Goal: Transaction & Acquisition: Download file/media

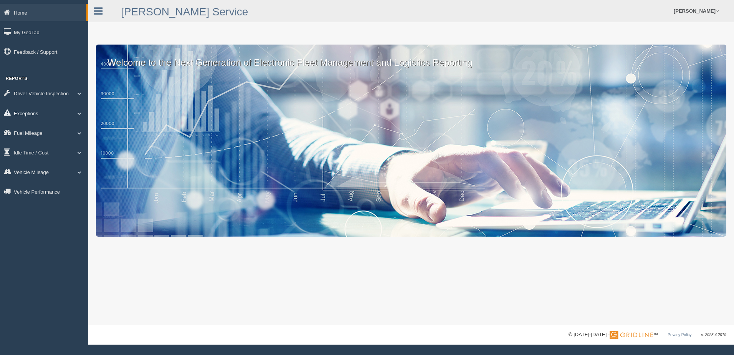
click at [29, 114] on link "Exceptions" at bounding box center [44, 112] width 88 height 17
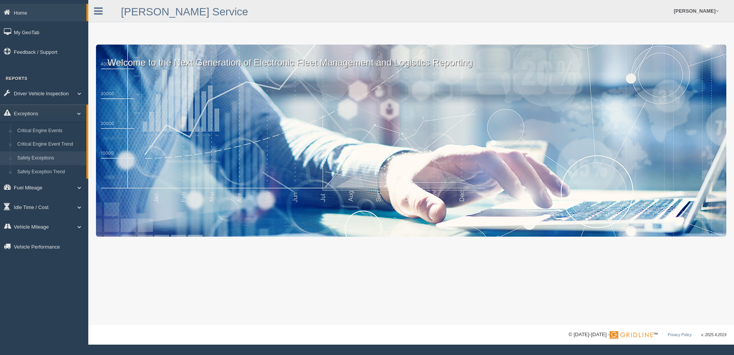
click at [37, 156] on link "Safety Exceptions" at bounding box center [50, 158] width 73 height 14
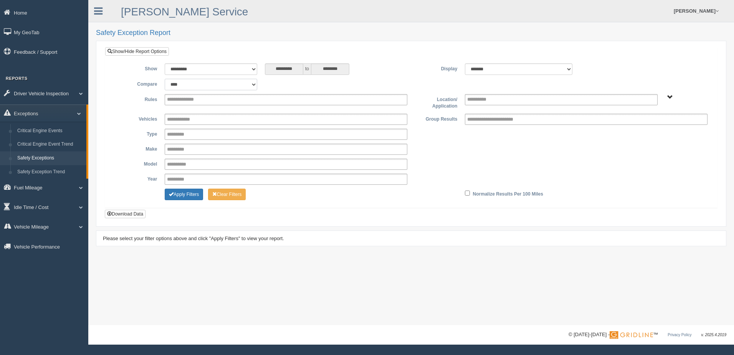
click at [253, 83] on select "**********" at bounding box center [211, 85] width 93 height 12
select select "**********"
click at [165, 79] on select "**********" at bounding box center [211, 85] width 93 height 12
type input "*********"
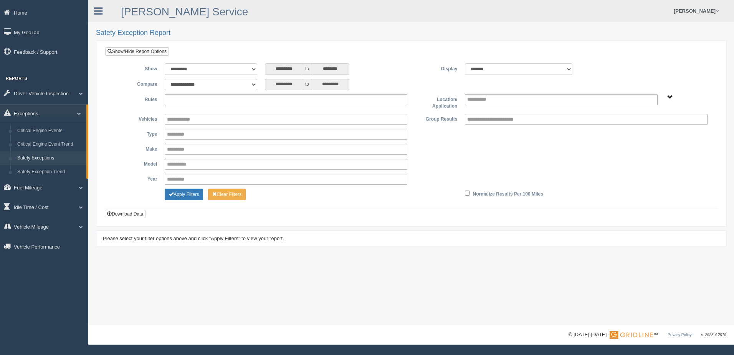
click at [210, 101] on ul at bounding box center [286, 99] width 243 height 11
click at [329, 246] on div "Please select your filter options above and click "Apply Filters" to view your …" at bounding box center [411, 238] width 630 height 16
type input "**********"
click at [191, 102] on input "text" at bounding box center [187, 100] width 41 height 10
click at [393, 84] on div "********* to *********" at bounding box center [336, 85] width 142 height 12
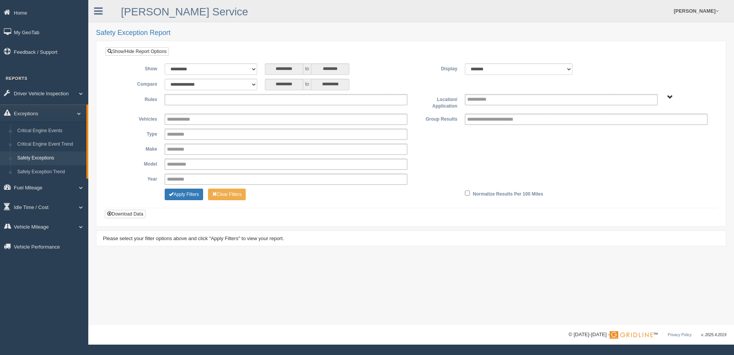
type input "**********"
click at [669, 97] on span "B. Vehicle Class C. Emergency Response WTS-10-00 WTS-10-00 Mgr Vehicles WTS-15-…" at bounding box center [670, 97] width 6 height 6
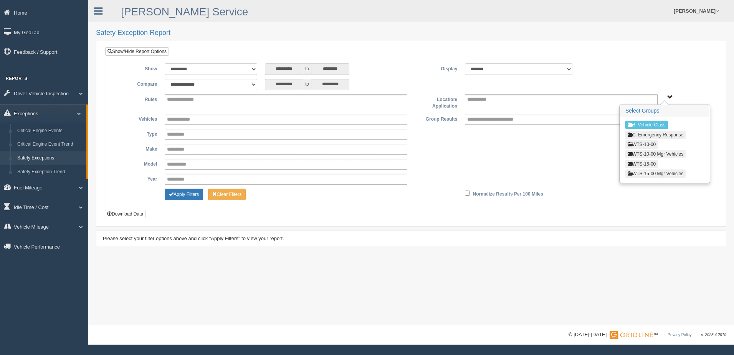
click at [643, 165] on button "WTS-15-00" at bounding box center [641, 164] width 33 height 8
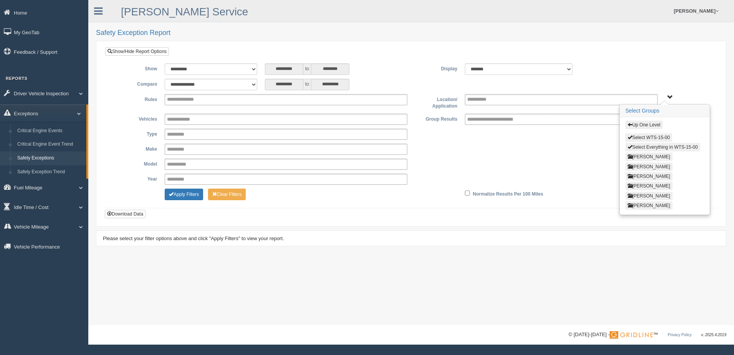
click at [638, 147] on button "Select Everything in WTS-15-00" at bounding box center [662, 147] width 75 height 8
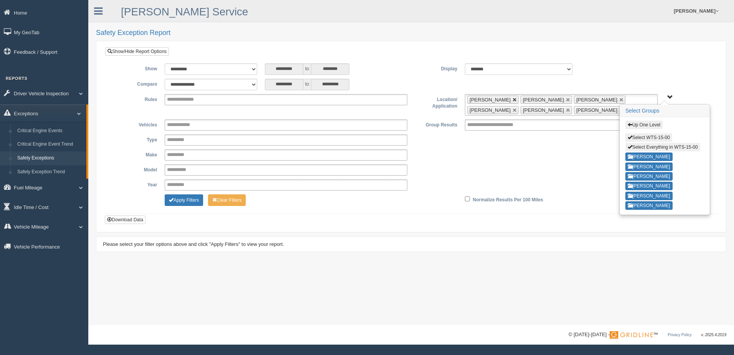
click at [517, 99] on link at bounding box center [514, 99] width 5 height 5
click at [512, 99] on link at bounding box center [514, 99] width 5 height 5
click at [566, 99] on link at bounding box center [568, 99] width 5 height 5
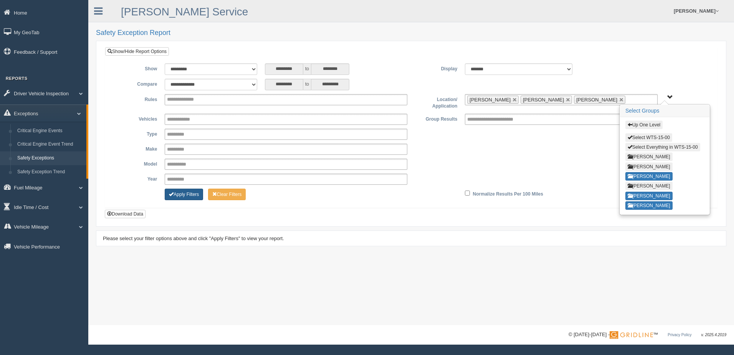
click at [186, 195] on button "Apply Filters" at bounding box center [184, 194] width 38 height 12
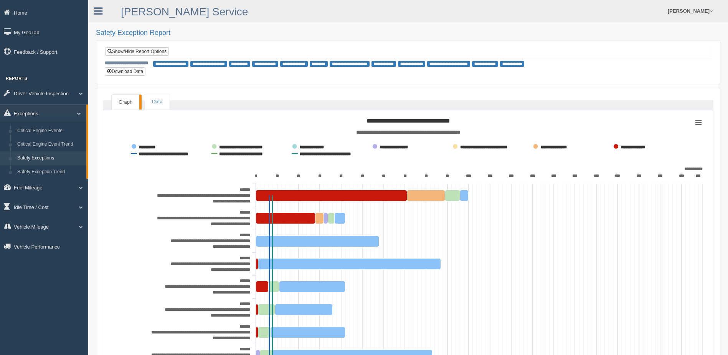
click at [153, 102] on link "Data" at bounding box center [157, 102] width 24 height 16
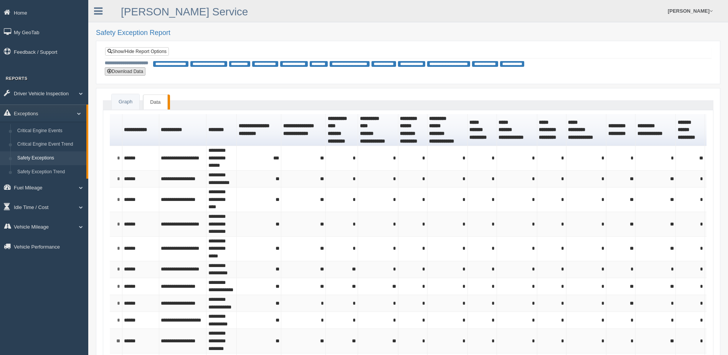
click at [131, 73] on button "Download Data" at bounding box center [125, 71] width 41 height 8
type button "download"
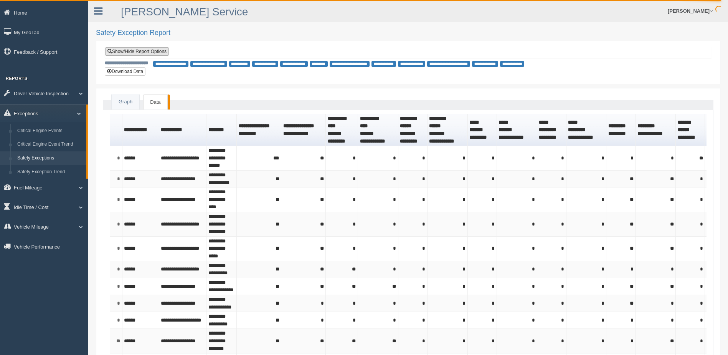
click at [130, 51] on link "Show/Hide Report Options" at bounding box center [137, 51] width 64 height 8
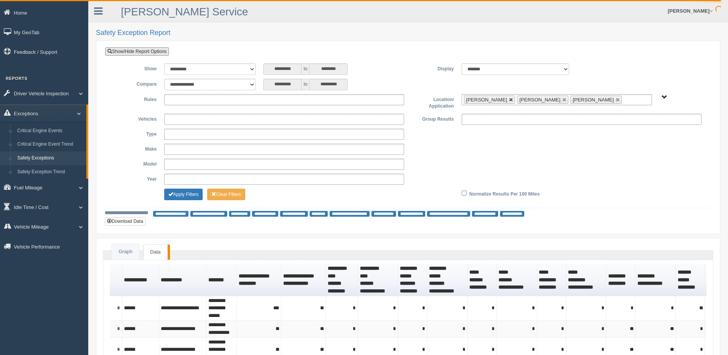
click at [514, 99] on link at bounding box center [511, 99] width 5 height 5
click at [562, 98] on link at bounding box center [564, 99] width 5 height 5
click at [194, 193] on button "Apply Filters" at bounding box center [183, 194] width 38 height 12
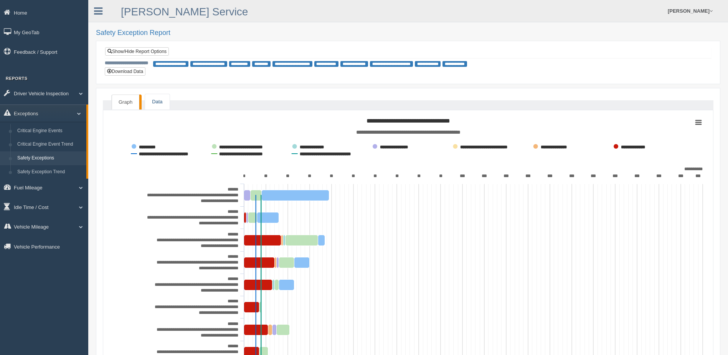
click at [159, 104] on link "Data" at bounding box center [157, 102] width 24 height 16
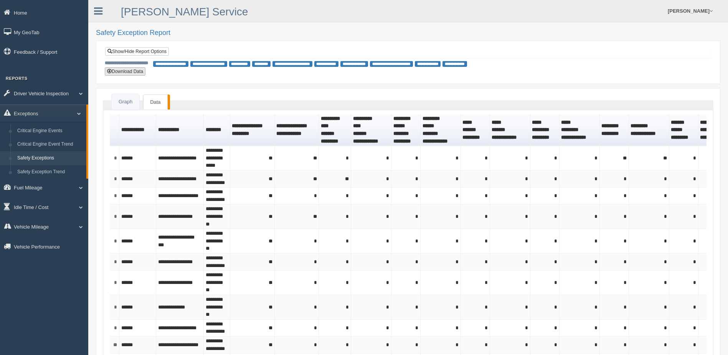
click at [126, 70] on button "Download Data" at bounding box center [125, 71] width 41 height 8
type button "download"
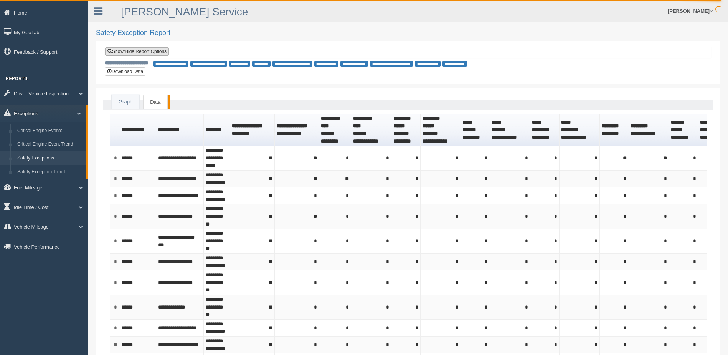
click at [131, 53] on link "Show/Hide Report Options" at bounding box center [137, 51] width 64 height 8
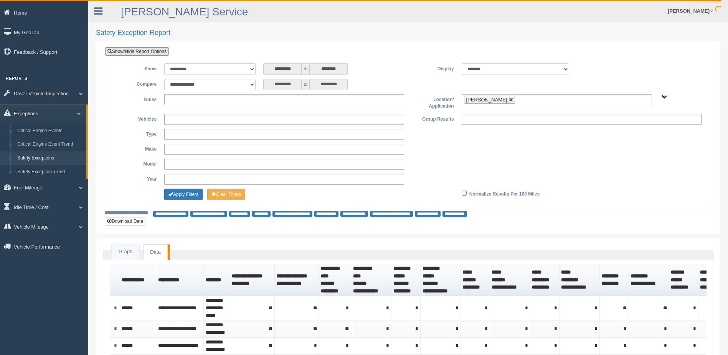
click at [509, 99] on link at bounding box center [511, 99] width 5 height 5
type input "**********"
click at [666, 96] on span "B. Vehicle Class C. Emergency Response WTS-10-00 WTS-10-00 Mgr Vehicles WTS-15-…" at bounding box center [665, 97] width 6 height 6
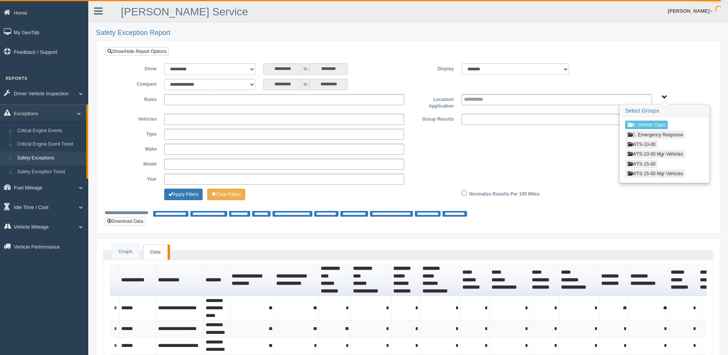
click at [644, 165] on button "WTS-15-00" at bounding box center [641, 164] width 33 height 8
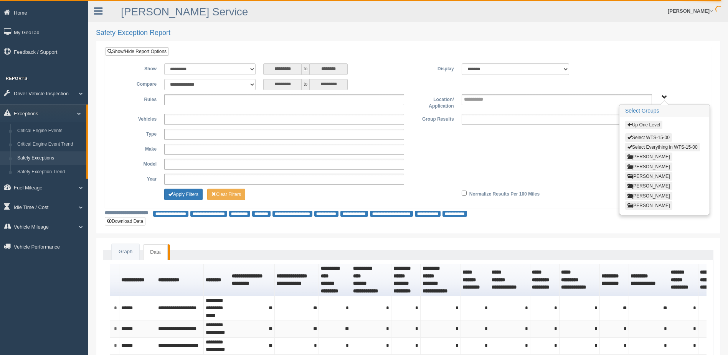
click at [643, 206] on button "[PERSON_NAME]" at bounding box center [648, 205] width 47 height 8
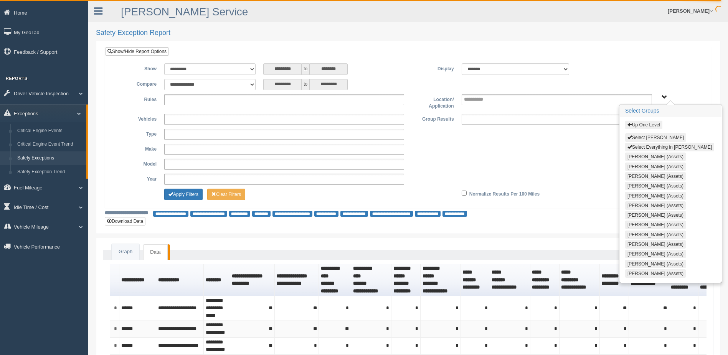
click at [636, 137] on button "Select Thomas Pearson" at bounding box center [655, 137] width 61 height 8
click at [182, 194] on button "Apply Filters" at bounding box center [183, 194] width 38 height 12
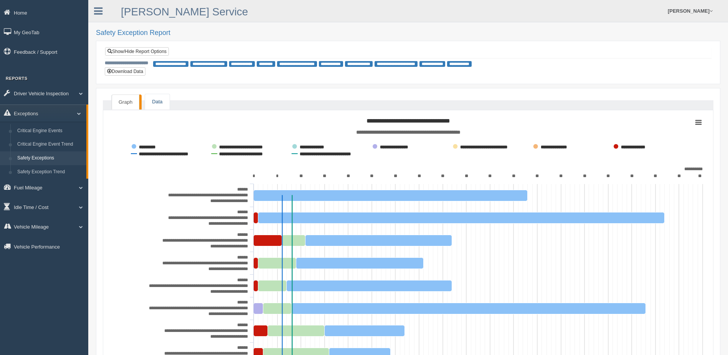
click at [156, 105] on link "Data" at bounding box center [157, 102] width 24 height 16
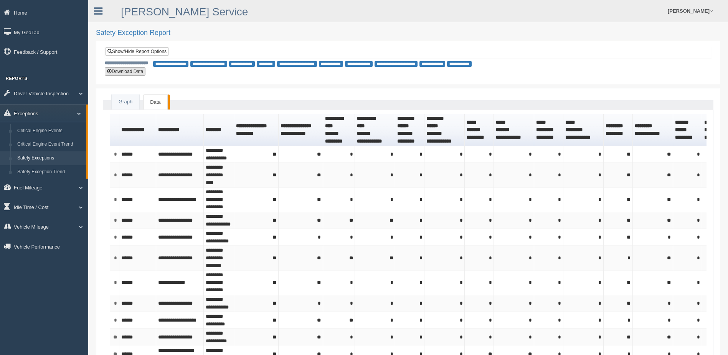
click at [121, 71] on button "Download Data" at bounding box center [125, 71] width 41 height 8
type button "download"
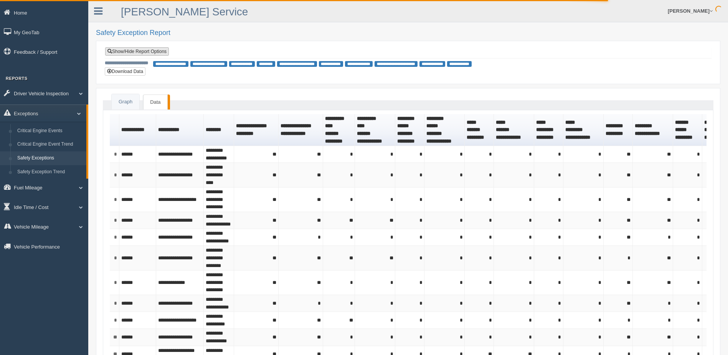
click at [139, 51] on link "Show/Hide Report Options" at bounding box center [137, 51] width 64 height 8
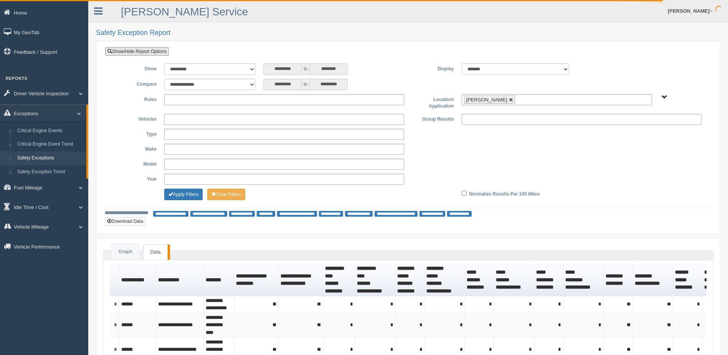
click at [509, 98] on link at bounding box center [511, 99] width 5 height 5
type input "**********"
click at [665, 94] on span "B. Vehicle Class C. Emergency Response WTS-10-00 WTS-10-00 Mgr Vehicles WTS-15-…" at bounding box center [665, 97] width 6 height 6
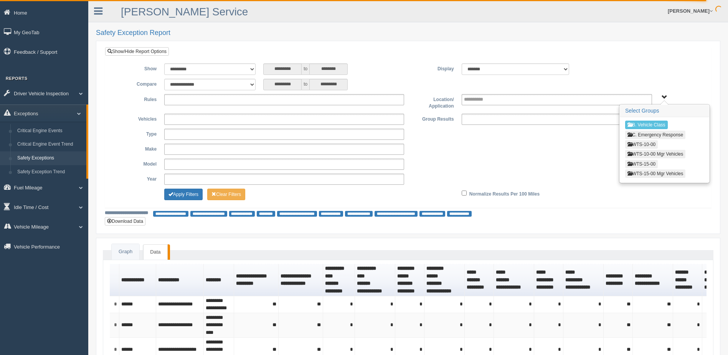
click at [645, 165] on button "WTS-15-00" at bounding box center [641, 164] width 33 height 8
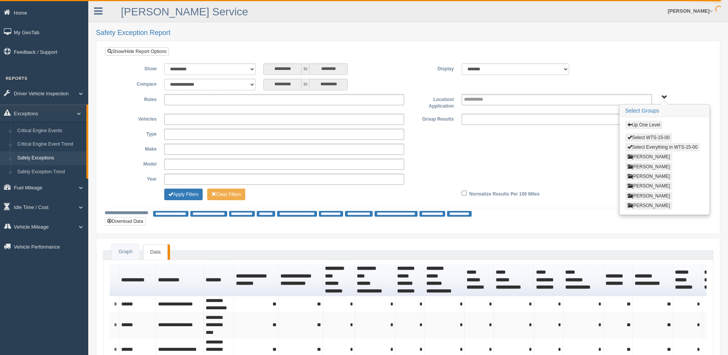
click at [640, 206] on button "[PERSON_NAME]" at bounding box center [648, 205] width 47 height 8
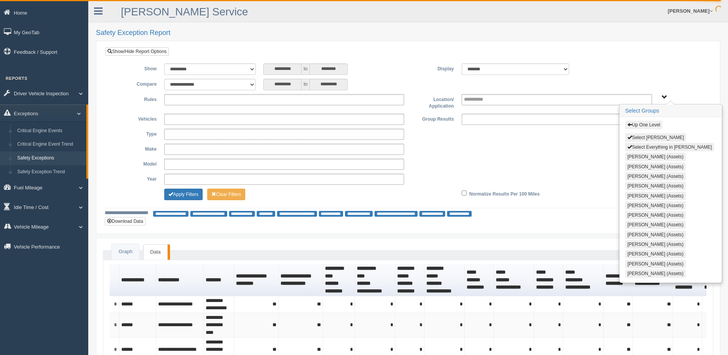
click at [640, 146] on button "Select Everything in Thomas Pearson" at bounding box center [669, 147] width 89 height 8
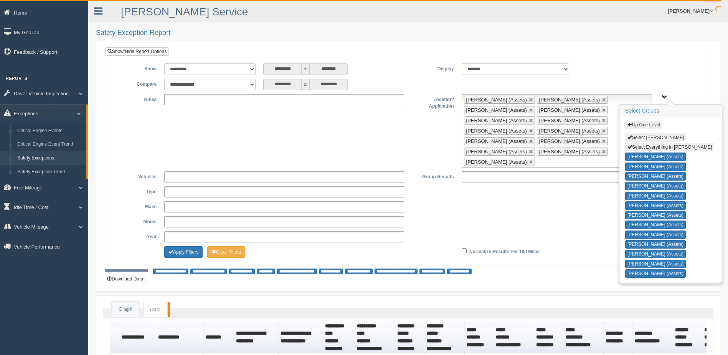
click at [628, 124] on span "button" at bounding box center [630, 124] width 5 height 5
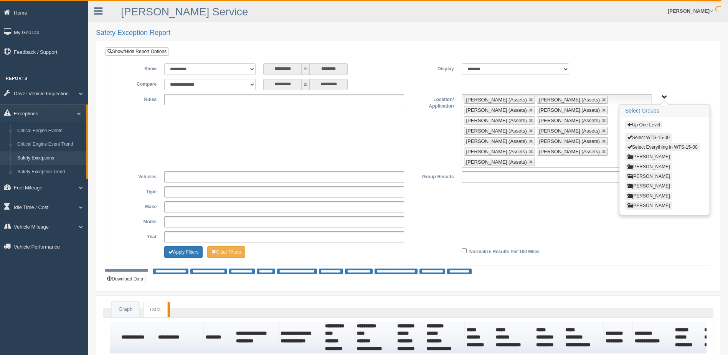
click at [639, 135] on button "Select WTS-15-00" at bounding box center [648, 137] width 47 height 8
click at [567, 161] on link at bounding box center [569, 162] width 5 height 5
click at [627, 124] on button "Up One Level" at bounding box center [643, 125] width 37 height 8
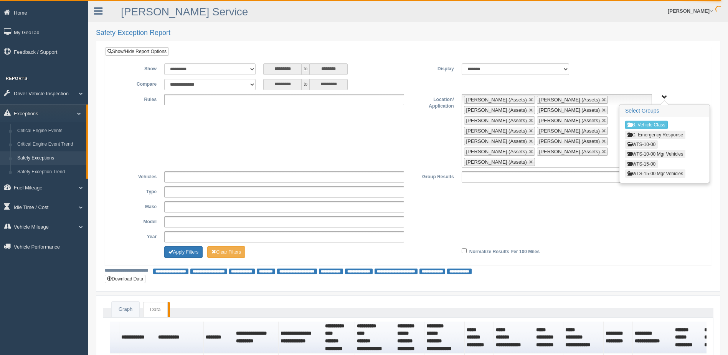
click at [641, 163] on button "WTS-15-00" at bounding box center [641, 164] width 33 height 8
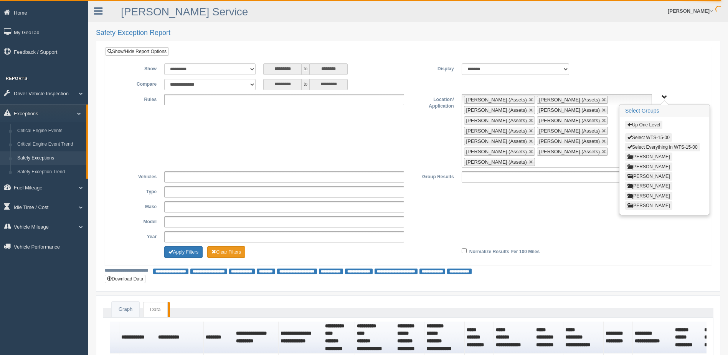
click at [222, 251] on button "Clear Filters" at bounding box center [226, 252] width 38 height 12
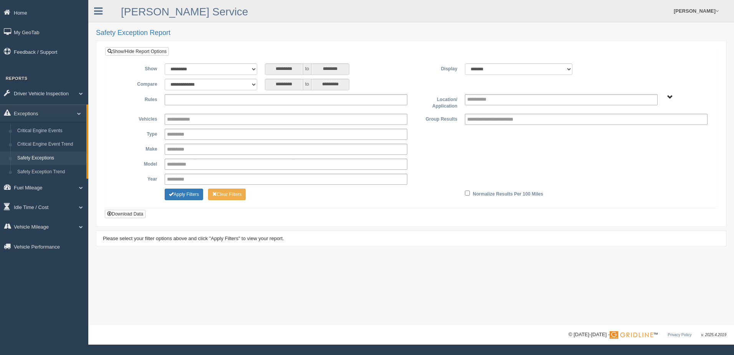
click at [172, 99] on input "text" at bounding box center [187, 100] width 41 height 10
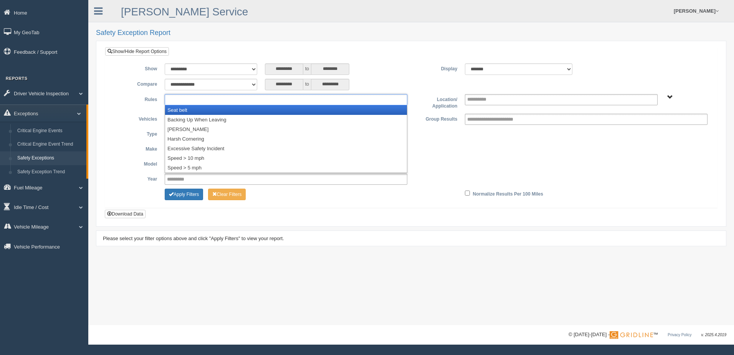
click at [170, 111] on li "Seat belt" at bounding box center [286, 110] width 242 height 10
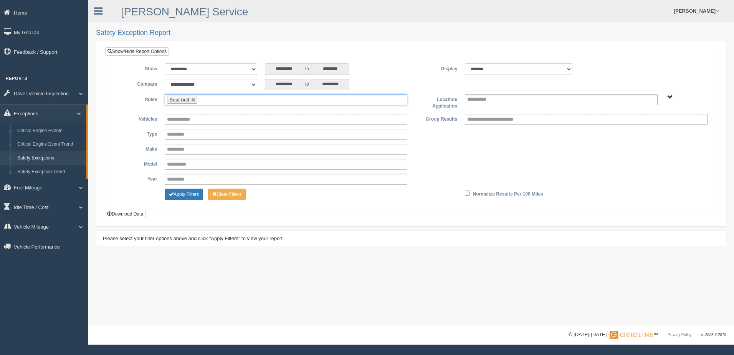
click at [208, 96] on input "text" at bounding box center [204, 100] width 10 height 10
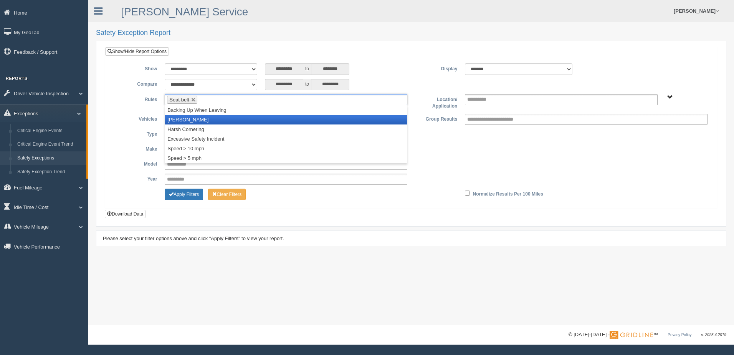
drag, startPoint x: 193, startPoint y: 119, endPoint x: 203, endPoint y: 117, distance: 9.7
click at [194, 119] on li "[PERSON_NAME]" at bounding box center [286, 120] width 242 height 10
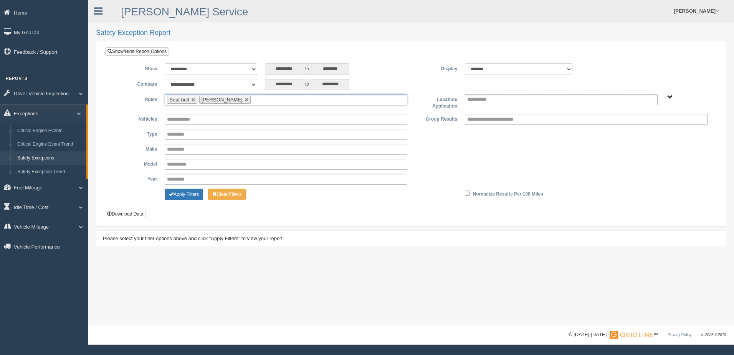
click at [257, 101] on ul "Seat belt [PERSON_NAME]" at bounding box center [286, 99] width 243 height 11
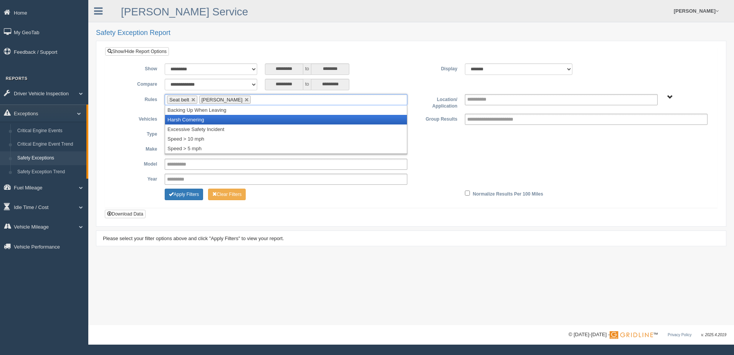
click at [225, 120] on li "Harsh Cornering" at bounding box center [286, 120] width 242 height 10
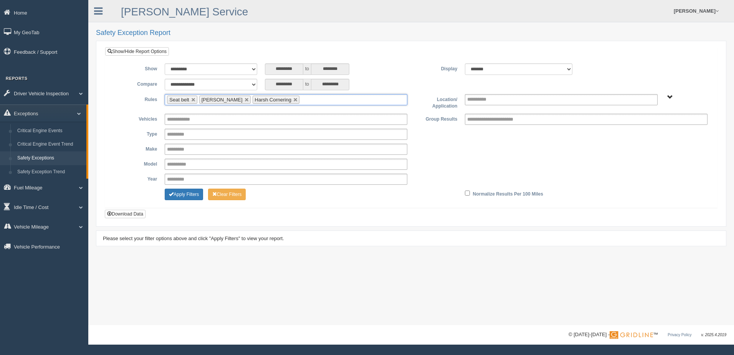
click at [307, 99] on ul "Seat belt Harsh Braking Harsh Cornering" at bounding box center [286, 99] width 243 height 11
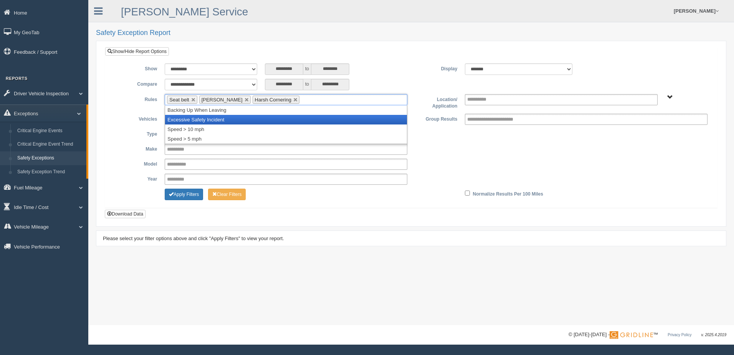
click at [248, 121] on li "Excessive Safety Incident" at bounding box center [286, 120] width 242 height 10
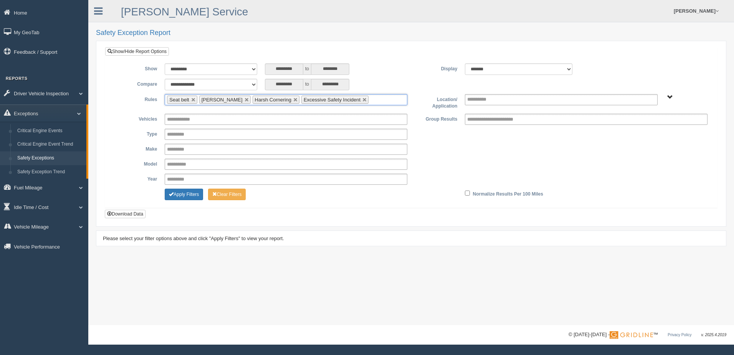
drag, startPoint x: 362, startPoint y: 101, endPoint x: 352, endPoint y: 104, distance: 10.7
click at [370, 102] on input "text" at bounding box center [375, 100] width 10 height 10
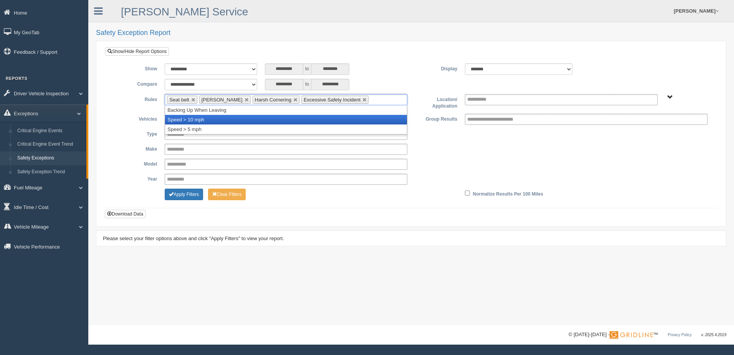
click at [245, 119] on li "Speed > 10 mph" at bounding box center [286, 120] width 242 height 10
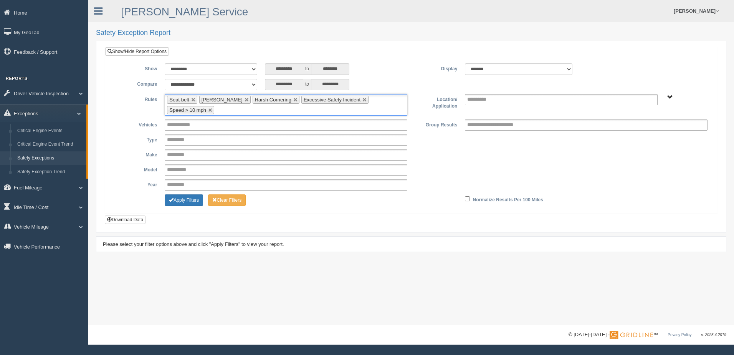
click at [298, 112] on ul "Seat belt Harsh Braking Harsh Cornering Excessive Safety Incident Speed > 10 mph" at bounding box center [286, 104] width 243 height 21
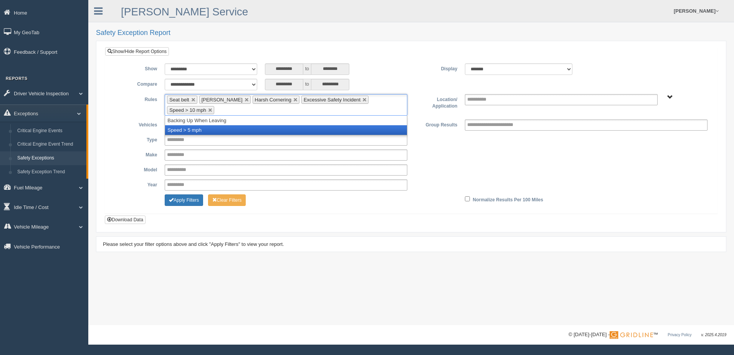
click at [228, 132] on li "Speed > 5 mph" at bounding box center [286, 130] width 242 height 10
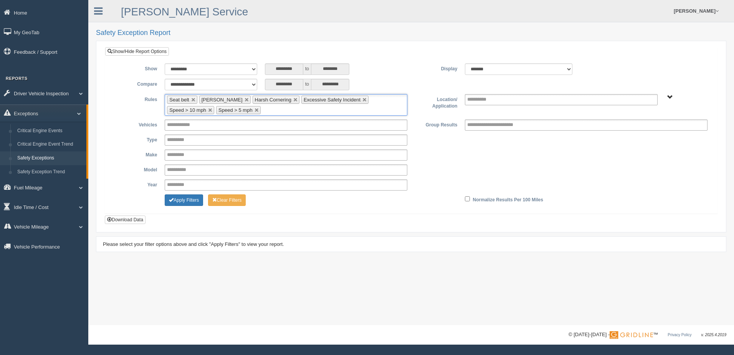
click at [669, 97] on span "B. Vehicle Class C. Emergency Response WTS-10-00 WTS-10-00 Mgr Vehicles WTS-15-…" at bounding box center [670, 97] width 6 height 6
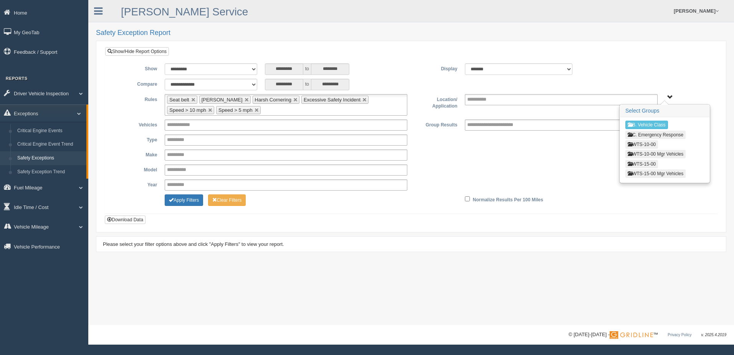
click at [643, 163] on button "WTS-15-00" at bounding box center [641, 164] width 33 height 8
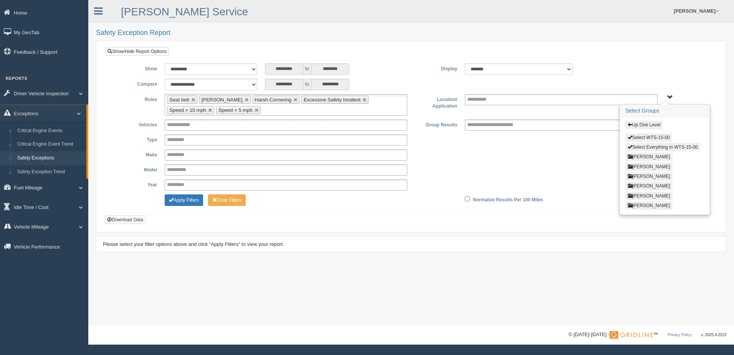
click at [466, 167] on div "**********" at bounding box center [411, 169] width 600 height 11
click at [188, 128] on input "text" at bounding box center [184, 125] width 35 height 10
click at [481, 164] on div "**********" at bounding box center [411, 169] width 600 height 11
type input "**********"
click at [640, 167] on button "Kevin Hough" at bounding box center [648, 166] width 47 height 8
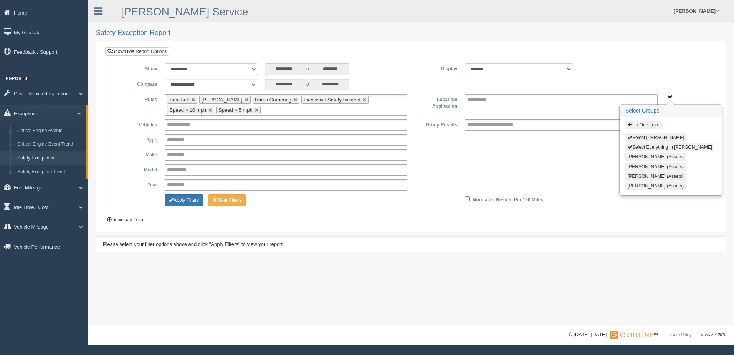
click at [647, 138] on button "Select Kevin Hough" at bounding box center [655, 137] width 61 height 8
click at [179, 200] on button "Apply Filters" at bounding box center [184, 200] width 38 height 12
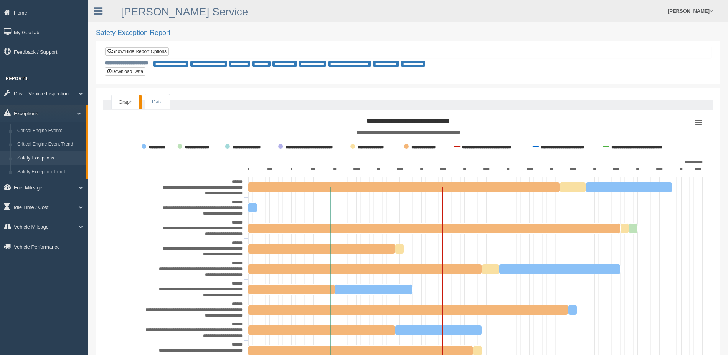
click at [150, 102] on link "Data" at bounding box center [157, 102] width 24 height 16
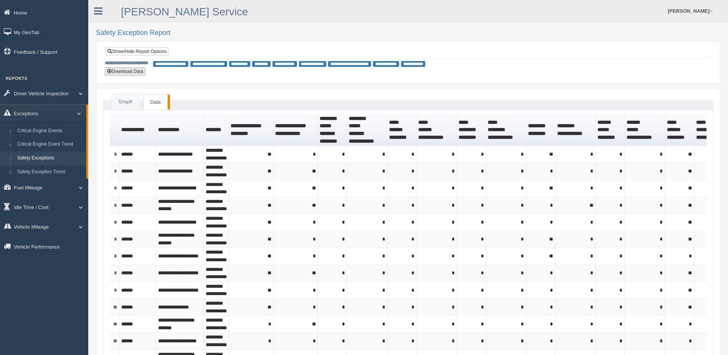
click at [126, 72] on button "Download Data" at bounding box center [125, 71] width 41 height 8
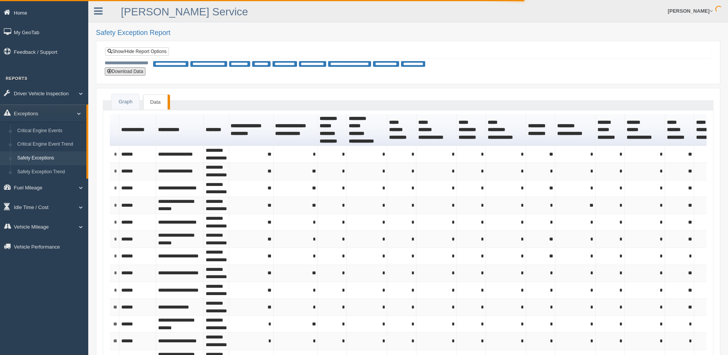
type button "download"
drag, startPoint x: 128, startPoint y: 52, endPoint x: 132, endPoint y: 51, distance: 3.9
click at [128, 52] on link "Show/Hide Report Options" at bounding box center [137, 51] width 64 height 8
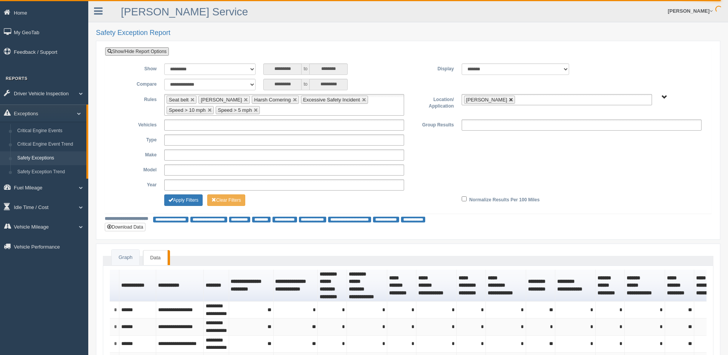
click at [509, 101] on link at bounding box center [511, 99] width 5 height 5
type input "**********"
click at [666, 97] on span "B. Vehicle Class C. Emergency Response WTS-10-00 WTS-10-00 Mgr Vehicles WTS-15-…" at bounding box center [665, 97] width 6 height 6
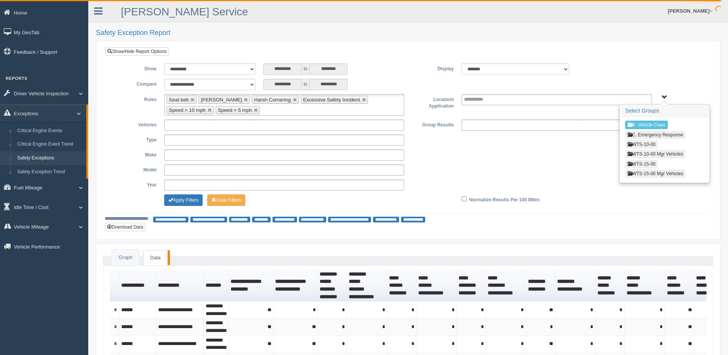
click at [639, 164] on button "WTS-15-00" at bounding box center [641, 164] width 33 height 8
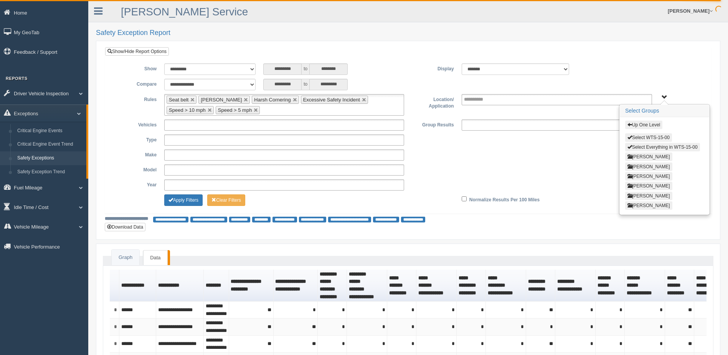
click at [640, 174] on button "NATHANIEL DEMBY" at bounding box center [648, 176] width 47 height 8
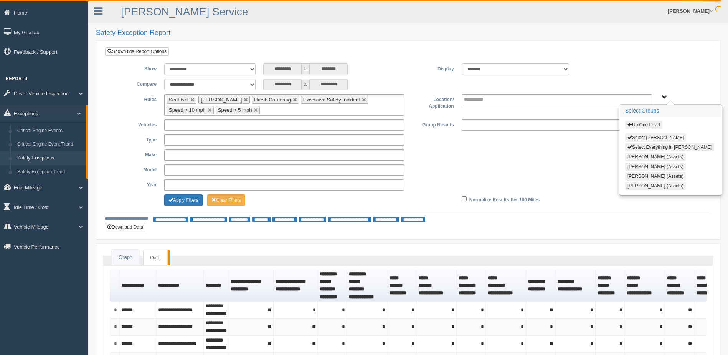
click at [643, 146] on button "Select Everything in NATHANIEL DEMBY" at bounding box center [669, 147] width 89 height 8
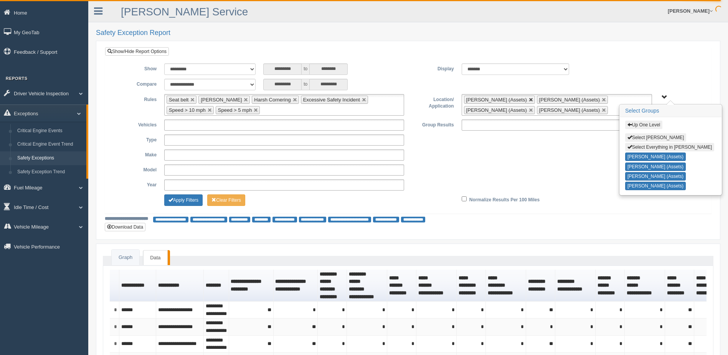
click at [529, 99] on link at bounding box center [531, 99] width 5 height 5
click at [529, 98] on link at bounding box center [531, 99] width 5 height 5
click at [628, 157] on button "Blaine Flory (Assets)" at bounding box center [655, 156] width 61 height 8
click at [628, 167] on button "Daniel Williams (Assets)" at bounding box center [655, 166] width 61 height 8
click at [179, 197] on button "Apply Filters" at bounding box center [183, 200] width 38 height 12
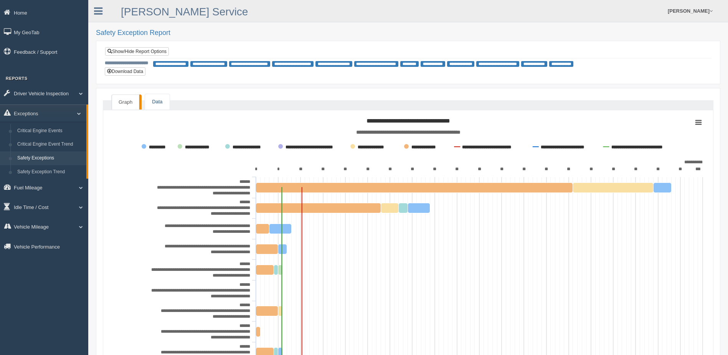
click at [158, 100] on link "Data" at bounding box center [157, 102] width 24 height 16
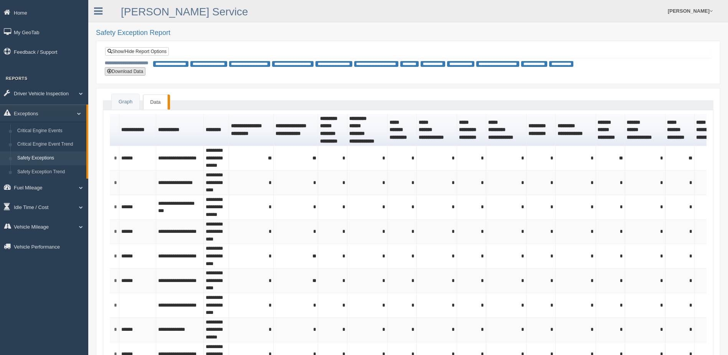
click at [143, 71] on button "Download Data" at bounding box center [125, 71] width 41 height 8
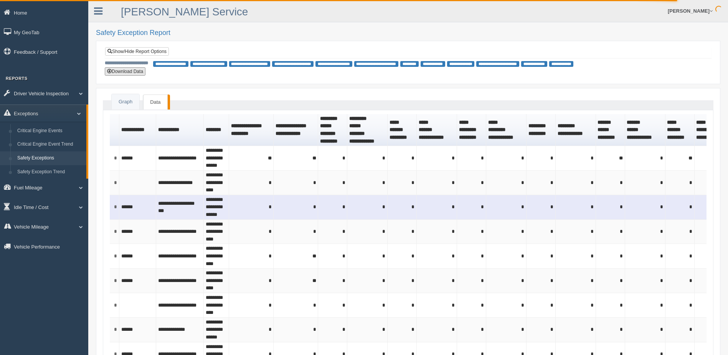
type button "download"
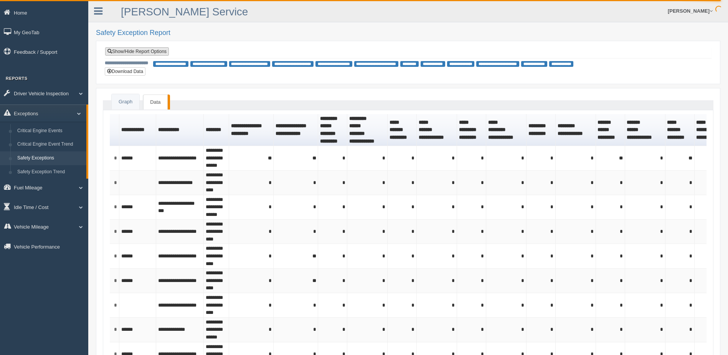
click at [139, 51] on link "Show/Hide Report Options" at bounding box center [137, 51] width 64 height 8
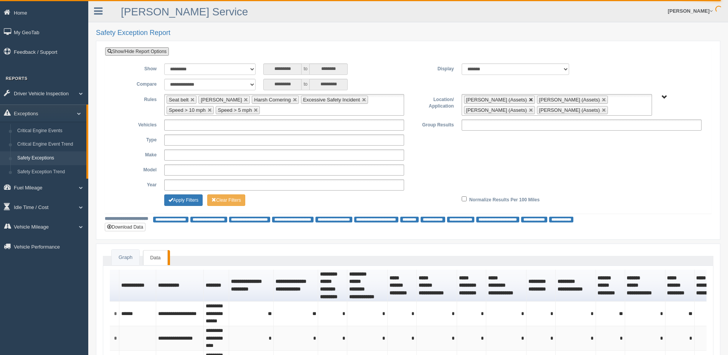
click at [529, 100] on link at bounding box center [531, 99] width 5 height 5
click at [529, 99] on link at bounding box center [531, 99] width 5 height 5
click at [530, 97] on link at bounding box center [531, 99] width 5 height 5
click at [529, 99] on link at bounding box center [531, 99] width 5 height 5
type input "**********"
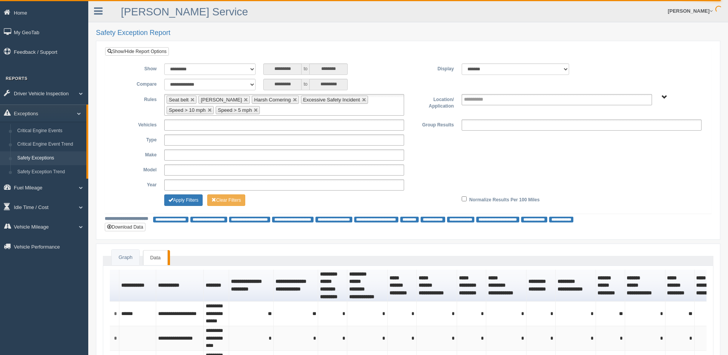
drag, startPoint x: 665, startPoint y: 95, endPoint x: 659, endPoint y: 96, distance: 6.7
click at [664, 95] on span "B. Vehicle Class C. Emergency Response WTS-10-00 WTS-10-00 Mgr Vehicles WTS-15-…" at bounding box center [665, 97] width 6 height 6
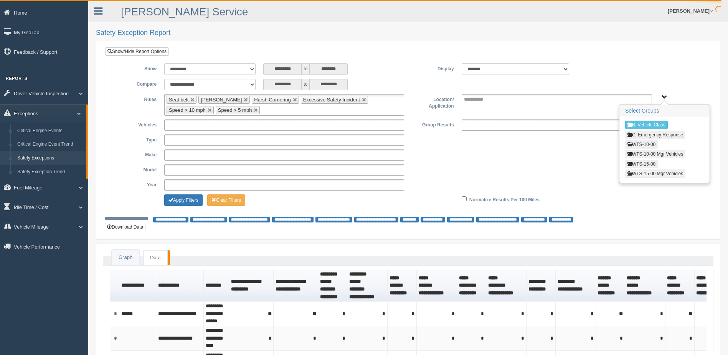
click at [642, 146] on button "WTS-10-00" at bounding box center [641, 144] width 33 height 8
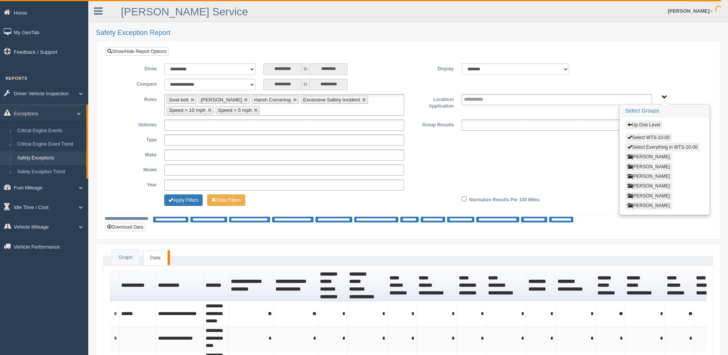
click at [641, 147] on button "Select Everything in WTS-10-00" at bounding box center [662, 147] width 75 height 8
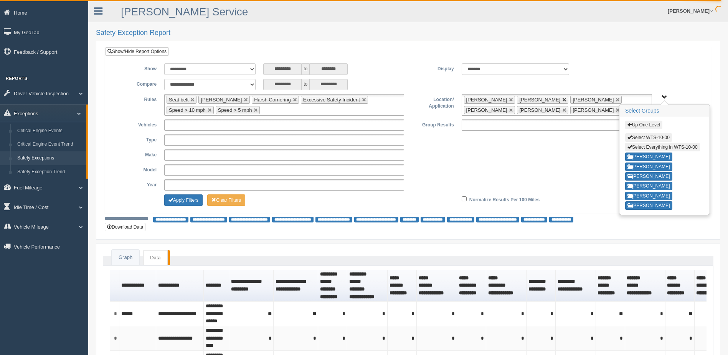
click at [562, 99] on link at bounding box center [564, 99] width 5 height 5
click at [562, 111] on link at bounding box center [564, 110] width 5 height 5
click at [192, 200] on button "Apply Filters" at bounding box center [183, 200] width 38 height 12
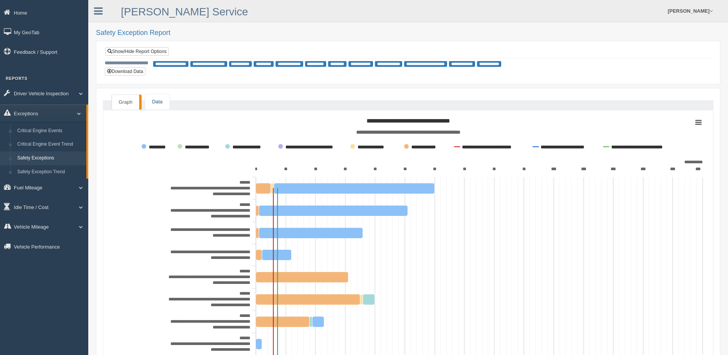
click at [156, 104] on link "Data" at bounding box center [157, 102] width 24 height 16
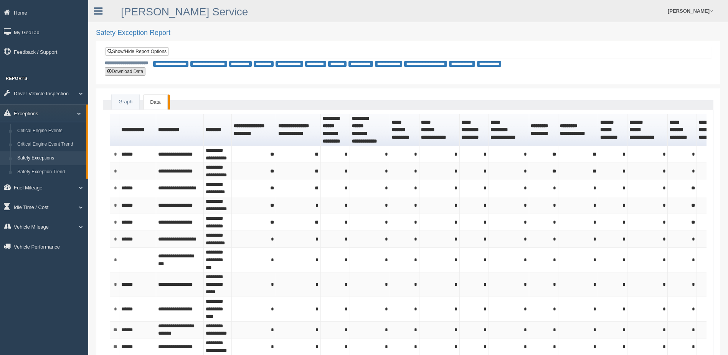
click at [130, 73] on button "Download Data" at bounding box center [125, 71] width 41 height 8
type button "download"
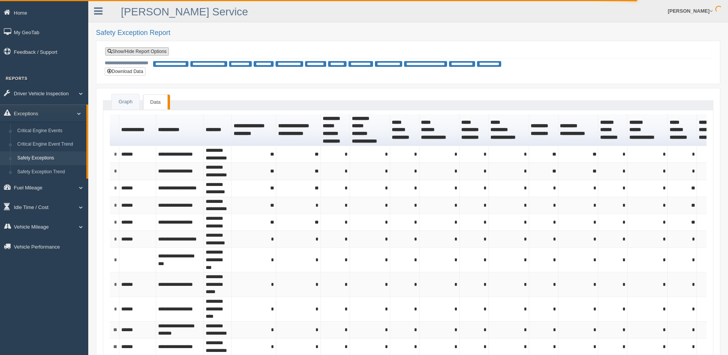
click at [127, 53] on link "Show/Hide Report Options" at bounding box center [137, 51] width 64 height 8
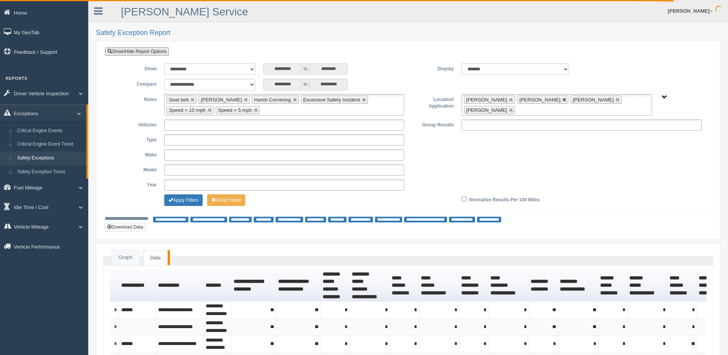
click at [562, 100] on link at bounding box center [564, 99] width 5 height 5
click at [562, 99] on link at bounding box center [564, 99] width 5 height 5
click at [562, 100] on link at bounding box center [564, 99] width 5 height 5
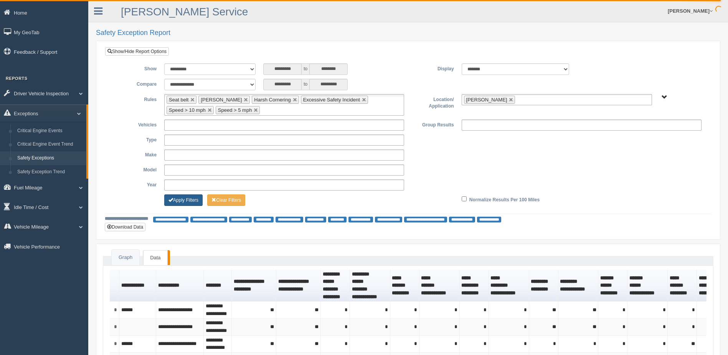
click at [187, 201] on button "Apply Filters" at bounding box center [183, 200] width 38 height 12
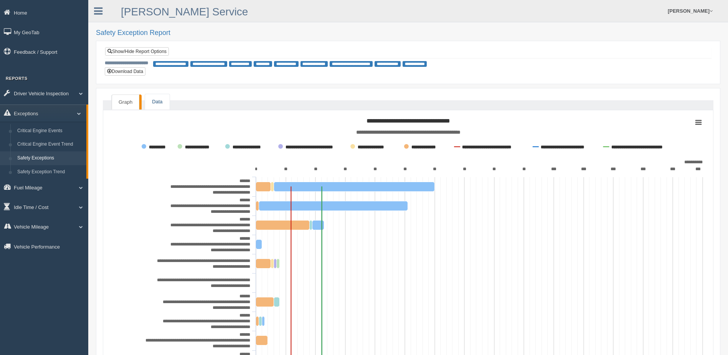
click at [154, 103] on link "Data" at bounding box center [157, 102] width 24 height 16
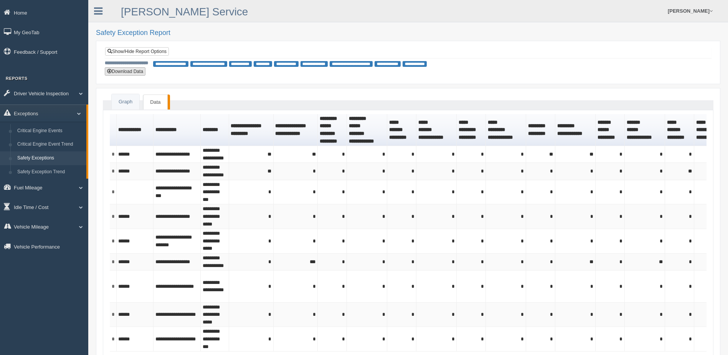
click at [124, 72] on button "Download Data" at bounding box center [125, 71] width 41 height 8
type button "download"
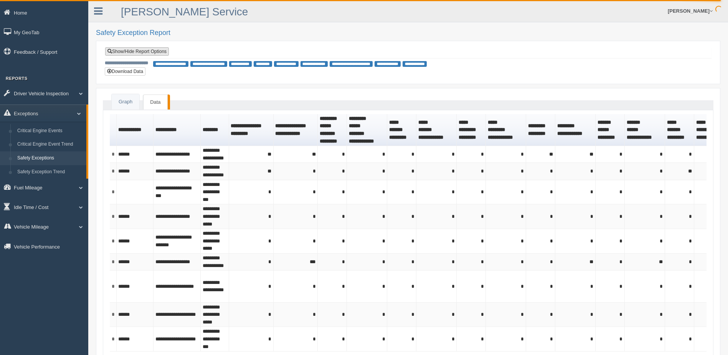
click at [129, 50] on link "Show/Hide Report Options" at bounding box center [137, 51] width 64 height 8
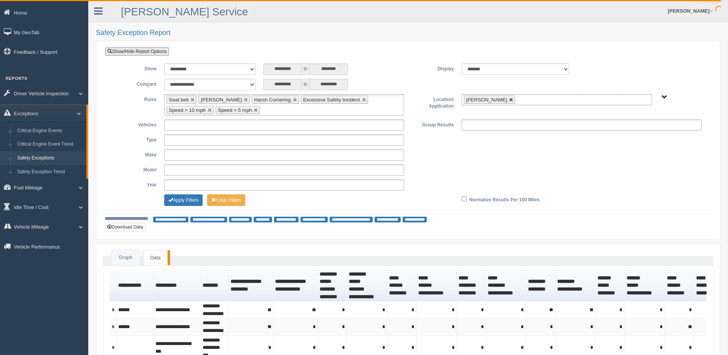
click at [509, 99] on link at bounding box center [511, 99] width 5 height 5
type input "**********"
click at [664, 96] on span "B. Vehicle Class C. Emergency Response WTS-10-00 WTS-10-00 Mgr Vehicles WTS-15-…" at bounding box center [665, 97] width 6 height 6
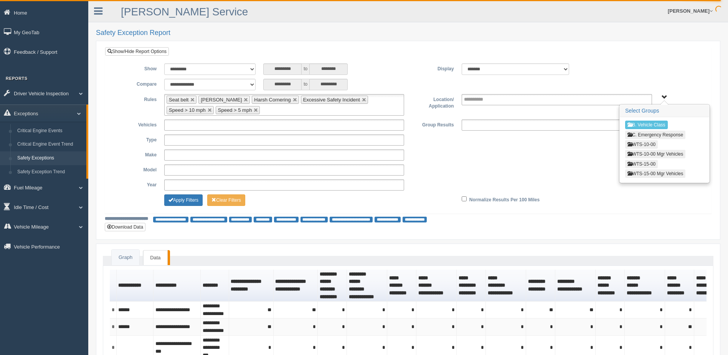
click at [636, 144] on button "WTS-10-00" at bounding box center [641, 144] width 33 height 8
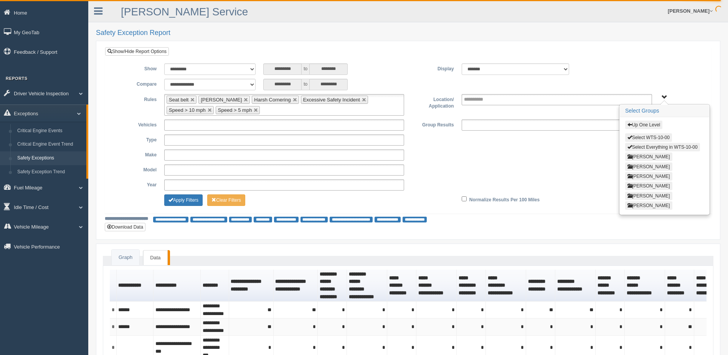
click at [640, 175] on button "[PERSON_NAME]" at bounding box center [648, 176] width 47 height 8
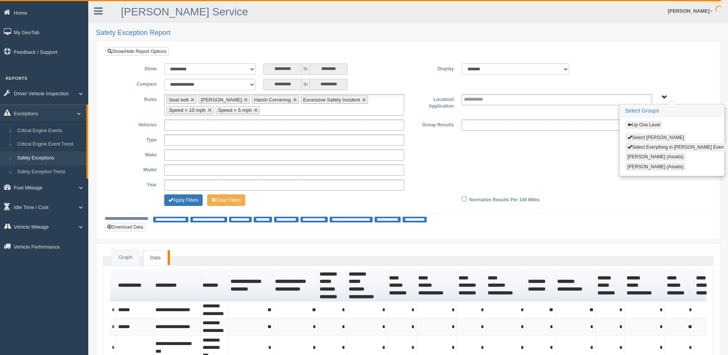
click at [640, 138] on button "Select Lance Even" at bounding box center [655, 137] width 61 height 8
click at [185, 197] on button "Apply Filters" at bounding box center [183, 200] width 38 height 12
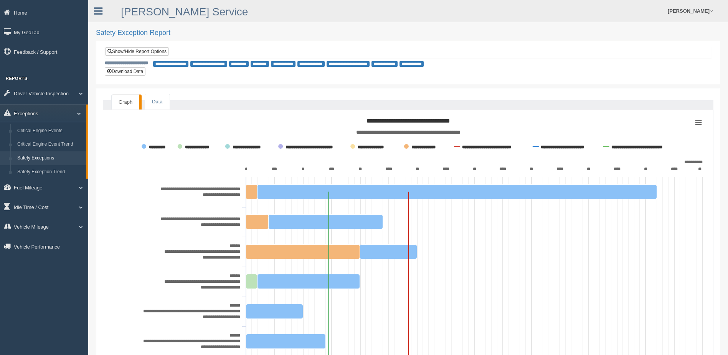
click at [158, 103] on link "Data" at bounding box center [157, 102] width 24 height 16
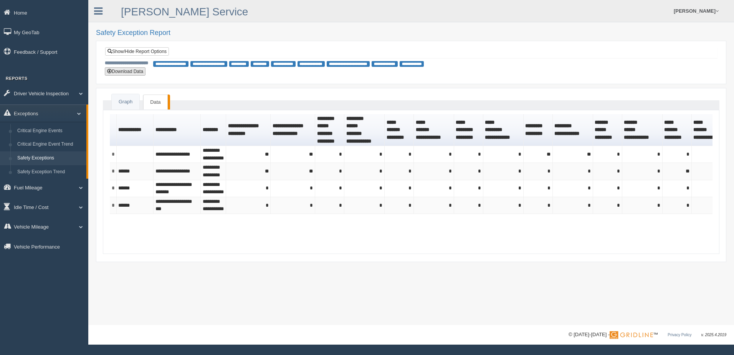
click at [132, 71] on button "Download Data" at bounding box center [125, 71] width 41 height 8
type button "download"
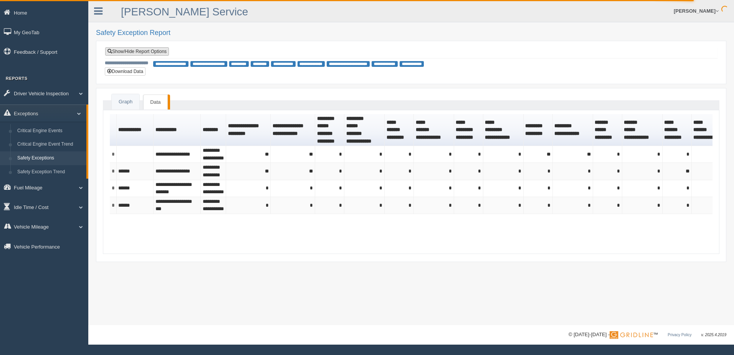
click at [133, 49] on link "Show/Hide Report Options" at bounding box center [137, 51] width 64 height 8
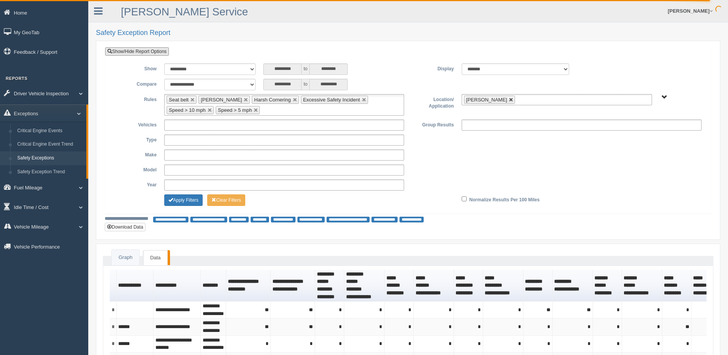
click at [509, 98] on link at bounding box center [511, 99] width 5 height 5
type input "**********"
click at [664, 95] on span "B. Vehicle Class C. Emergency Response WTS-10-00 WTS-10-00 Mgr Vehicles WTS-15-…" at bounding box center [665, 97] width 6 height 6
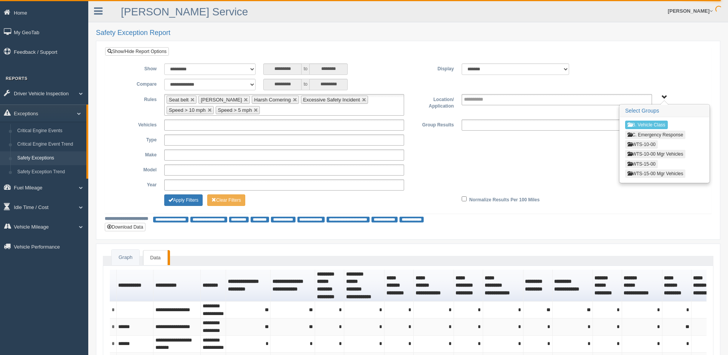
click at [643, 144] on button "WTS-10-00" at bounding box center [641, 144] width 33 height 8
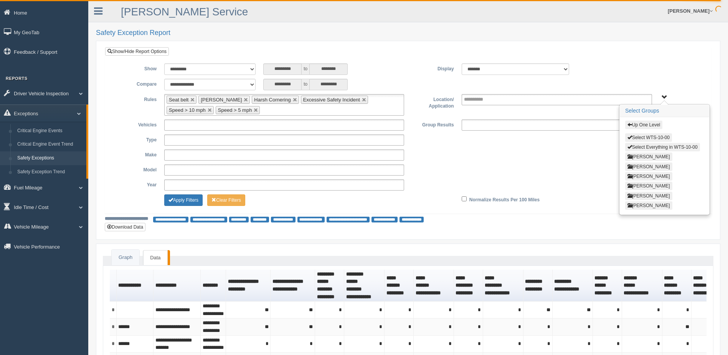
click at [639, 186] on button "[PERSON_NAME]" at bounding box center [648, 186] width 47 height 8
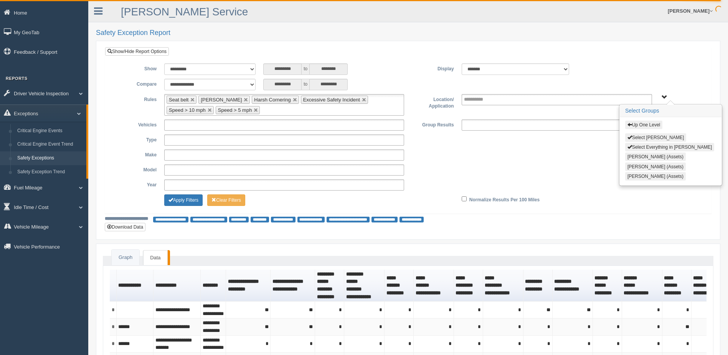
click at [643, 137] on button "Select Nathan Mahr" at bounding box center [655, 137] width 61 height 8
click at [188, 198] on button "Apply Filters" at bounding box center [183, 200] width 38 height 12
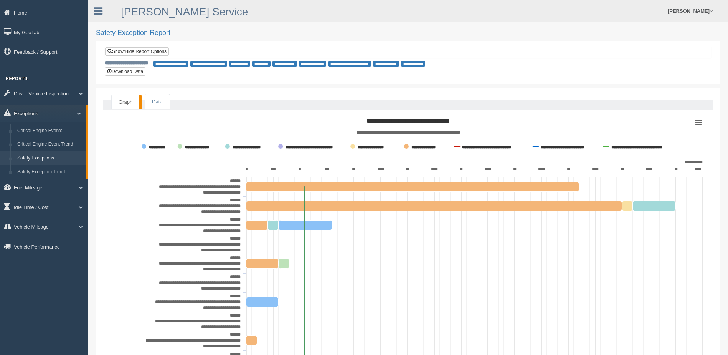
click at [149, 101] on link "Data" at bounding box center [157, 102] width 24 height 16
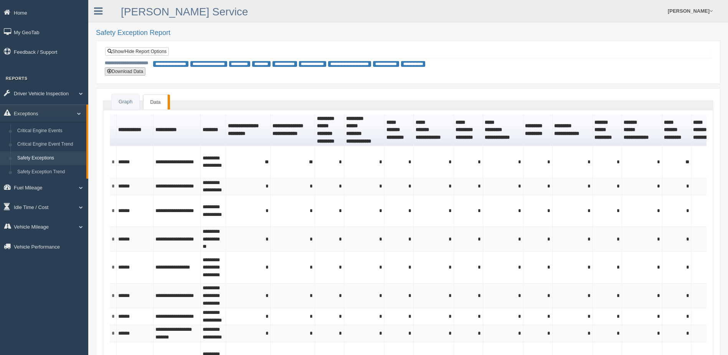
click at [119, 71] on button "Download Data" at bounding box center [125, 71] width 41 height 8
type button "download"
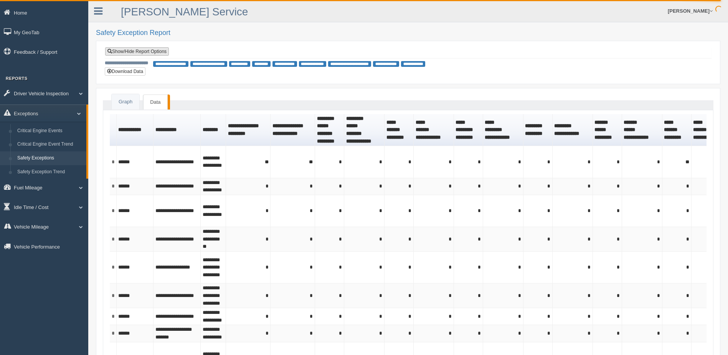
click at [145, 53] on link "Show/Hide Report Options" at bounding box center [137, 51] width 64 height 8
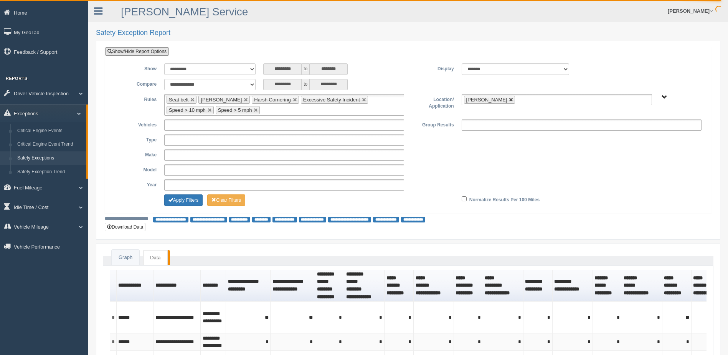
click at [509, 99] on link at bounding box center [511, 99] width 5 height 5
type input "**********"
click at [665, 96] on span "B. Vehicle Class C. Emergency Response WTS-10-00 WTS-10-00 Mgr Vehicles WTS-15-…" at bounding box center [665, 97] width 6 height 6
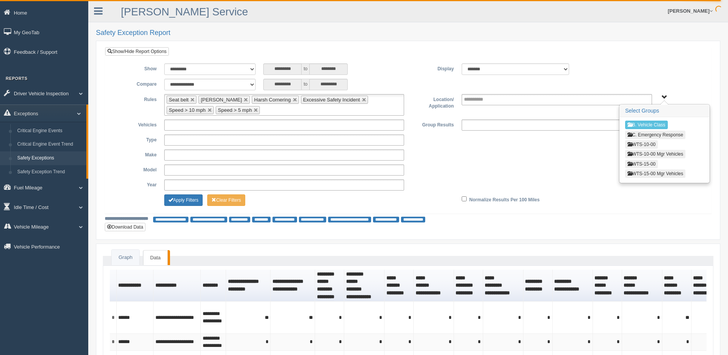
click at [644, 143] on button "WTS-10-00" at bounding box center [641, 144] width 33 height 8
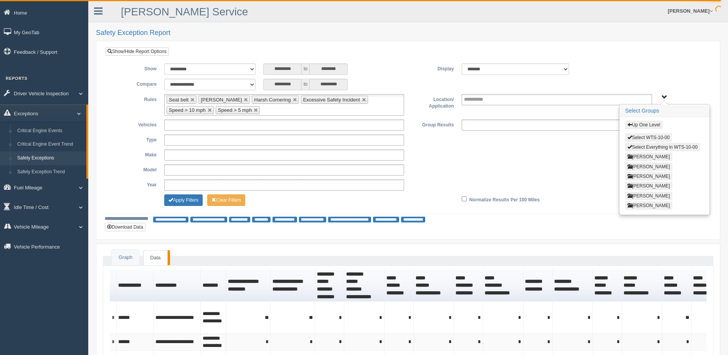
click at [640, 197] on button "[PERSON_NAME]" at bounding box center [648, 196] width 47 height 8
click at [641, 135] on button "Select Thomas Anderson" at bounding box center [655, 137] width 61 height 8
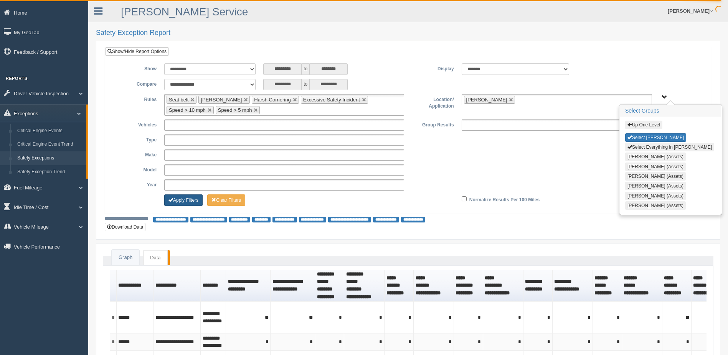
click at [183, 199] on button "Apply Filters" at bounding box center [183, 200] width 38 height 12
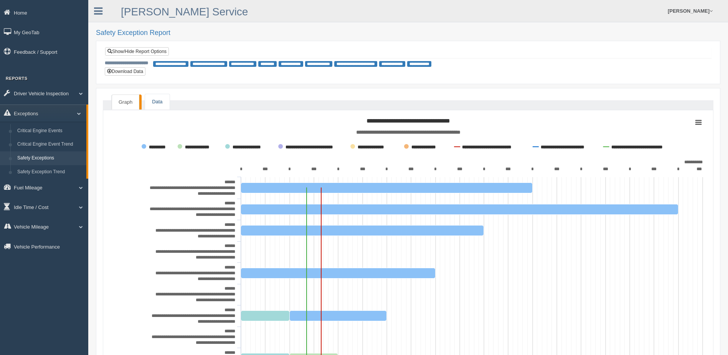
click at [156, 102] on link "Data" at bounding box center [157, 102] width 24 height 16
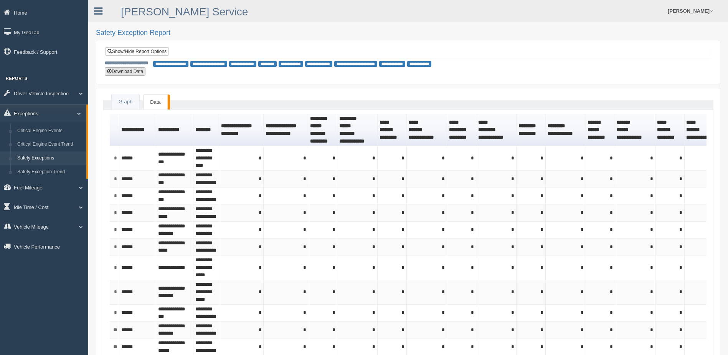
click at [127, 72] on button "Download Data" at bounding box center [125, 71] width 41 height 8
type button "download"
